Goal: Browse casually

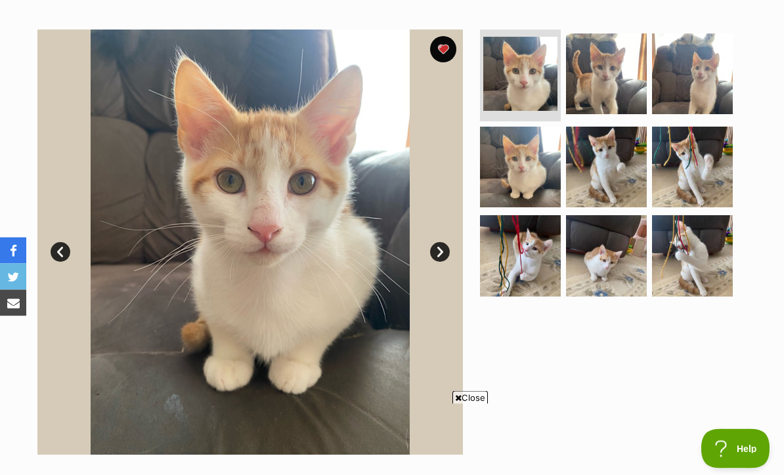
scroll to position [236, 0]
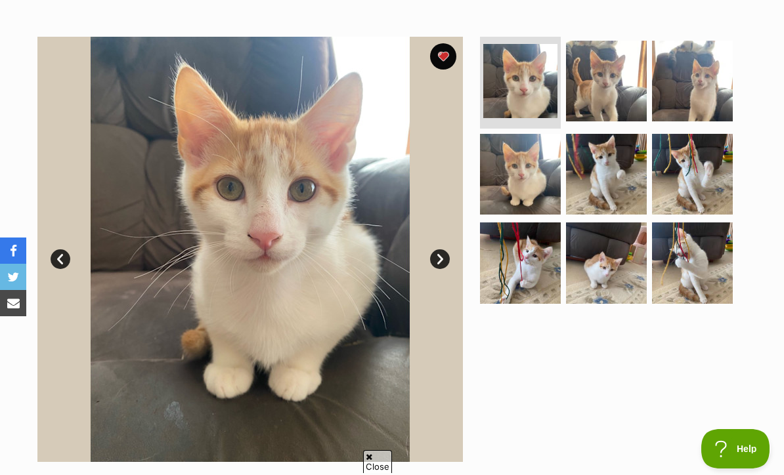
click at [599, 73] on img at bounding box center [606, 81] width 81 height 81
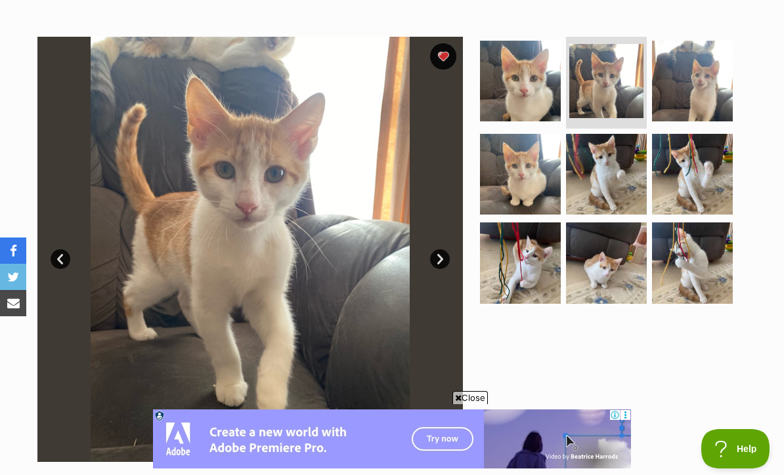
scroll to position [0, 0]
click at [711, 72] on img at bounding box center [692, 81] width 81 height 81
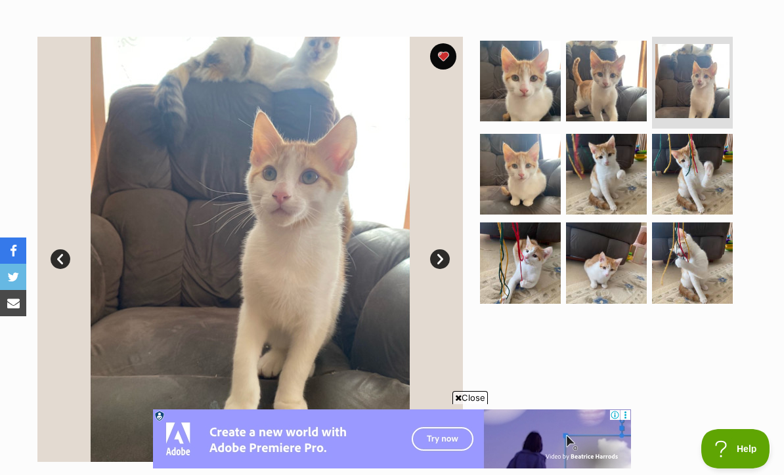
click at [553, 150] on img at bounding box center [520, 174] width 81 height 81
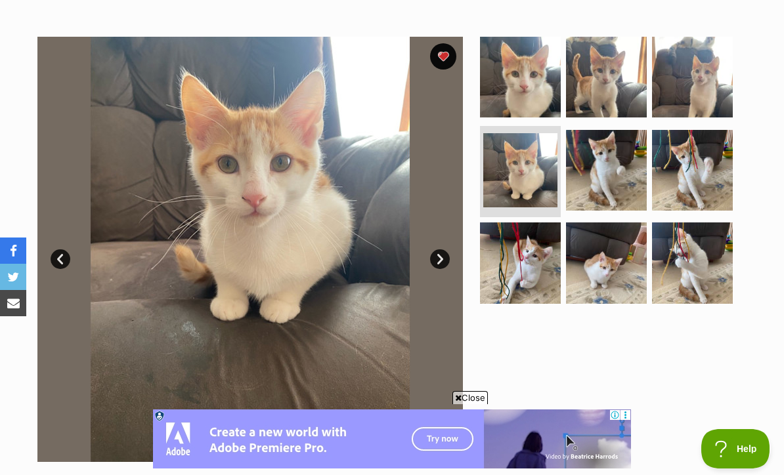
click at [614, 160] on img at bounding box center [606, 170] width 81 height 81
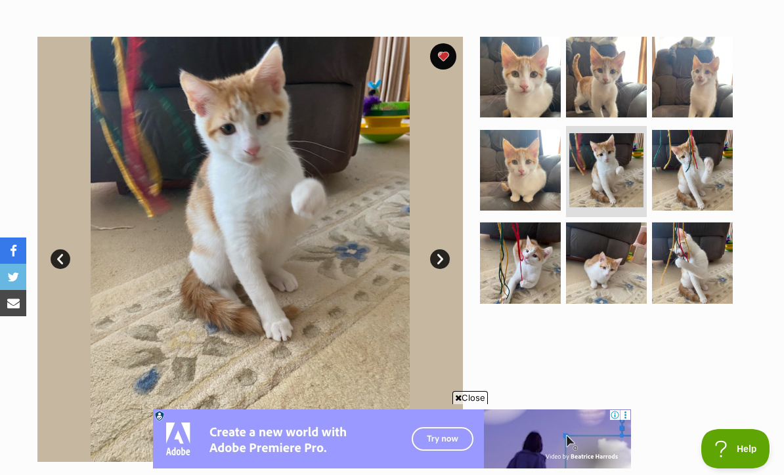
click at [720, 141] on img at bounding box center [692, 170] width 81 height 81
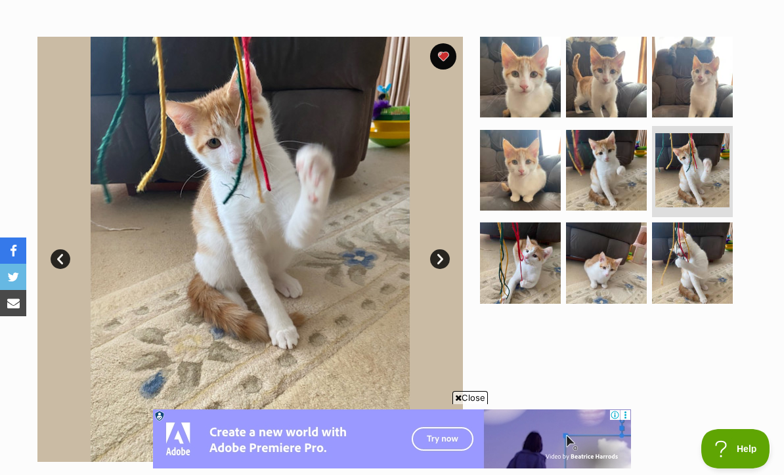
click at [609, 281] on img at bounding box center [606, 263] width 81 height 81
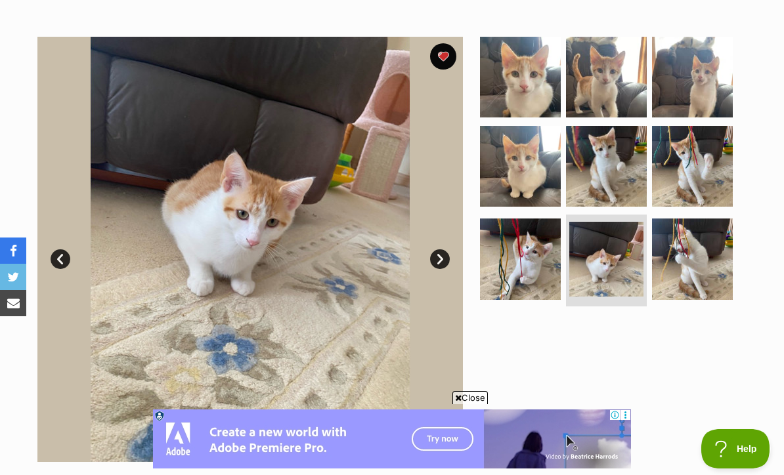
click at [698, 251] on img at bounding box center [692, 259] width 81 height 81
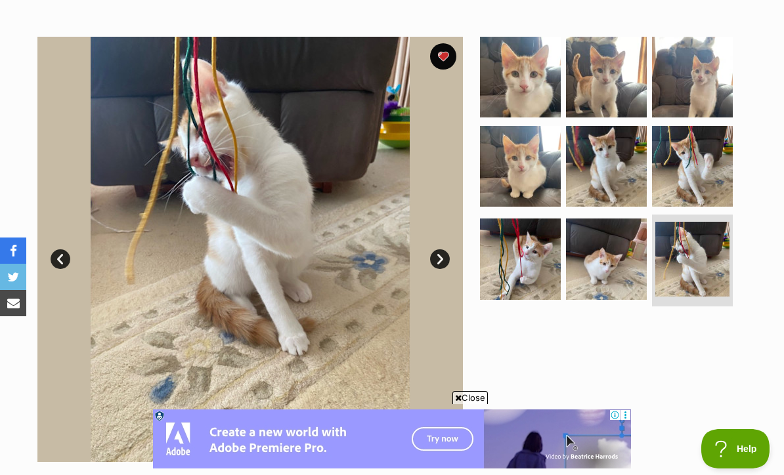
click at [710, 181] on img at bounding box center [692, 166] width 81 height 81
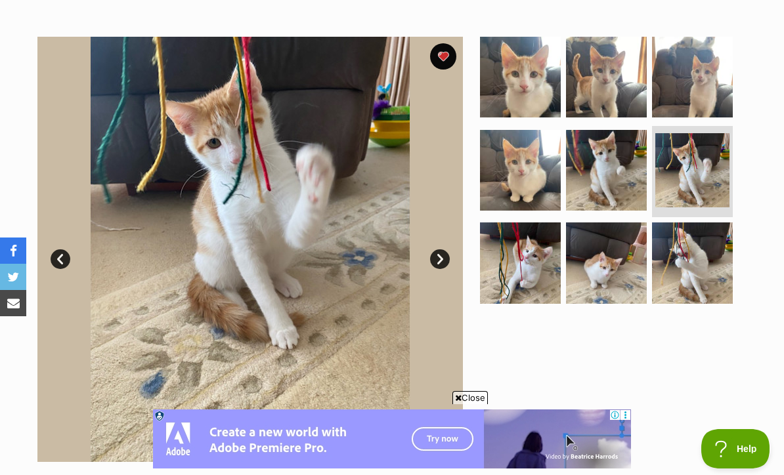
click at [578, 159] on img at bounding box center [606, 170] width 81 height 81
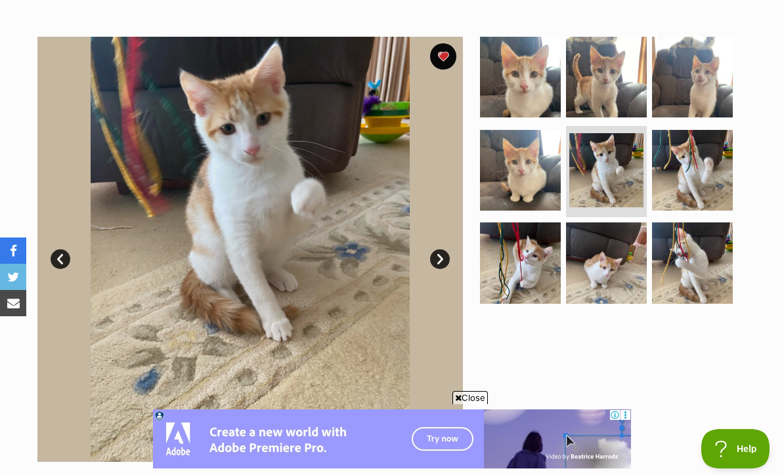
click at [552, 270] on img at bounding box center [520, 263] width 81 height 81
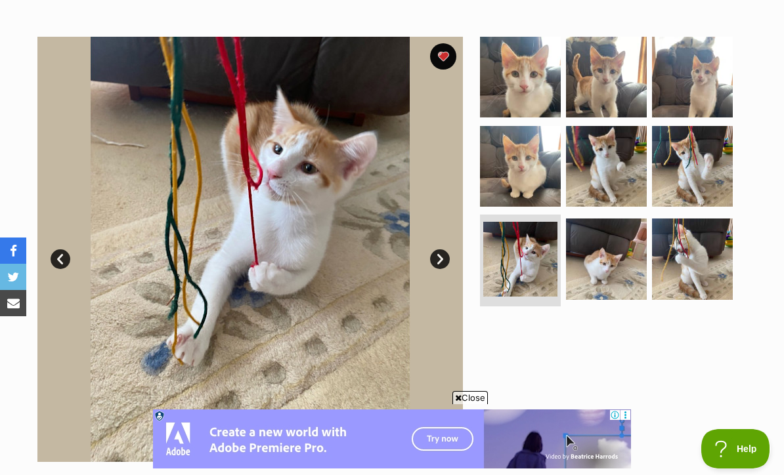
click at [707, 168] on img at bounding box center [692, 166] width 81 height 81
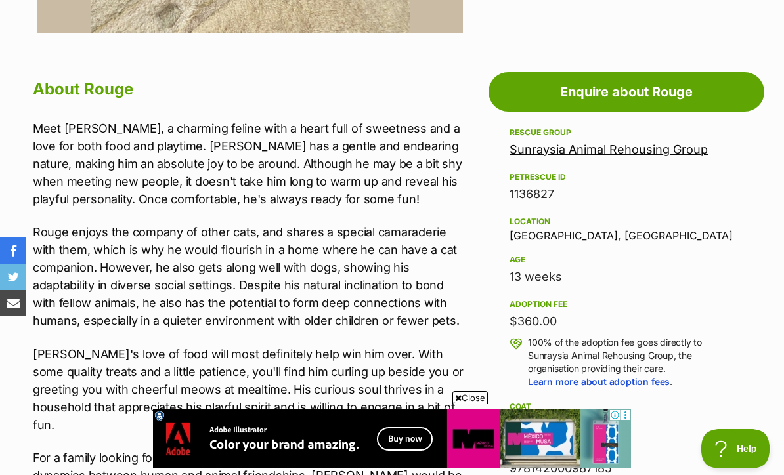
scroll to position [662, 0]
